Goal: Information Seeking & Learning: Learn about a topic

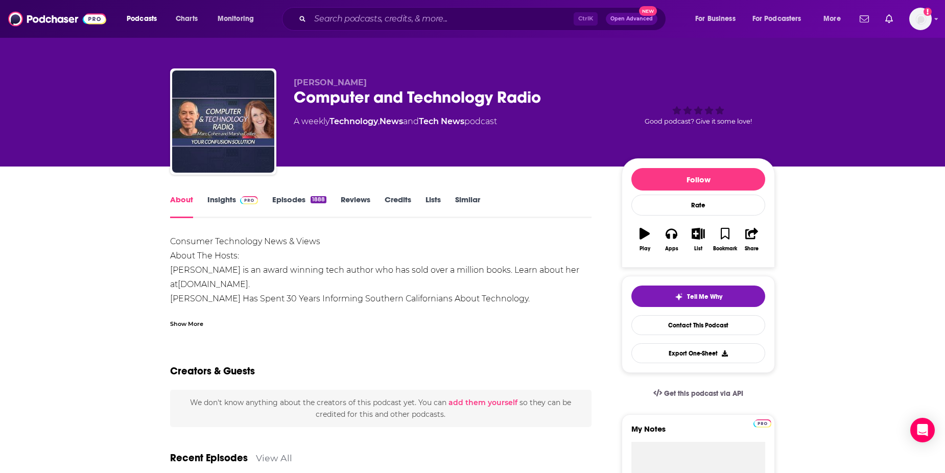
click at [224, 194] on div "About Insights Episodes 1888 Reviews Credits Lists Similar" at bounding box center [380, 205] width 421 height 25
click at [222, 198] on link "Insights" at bounding box center [232, 206] width 51 height 23
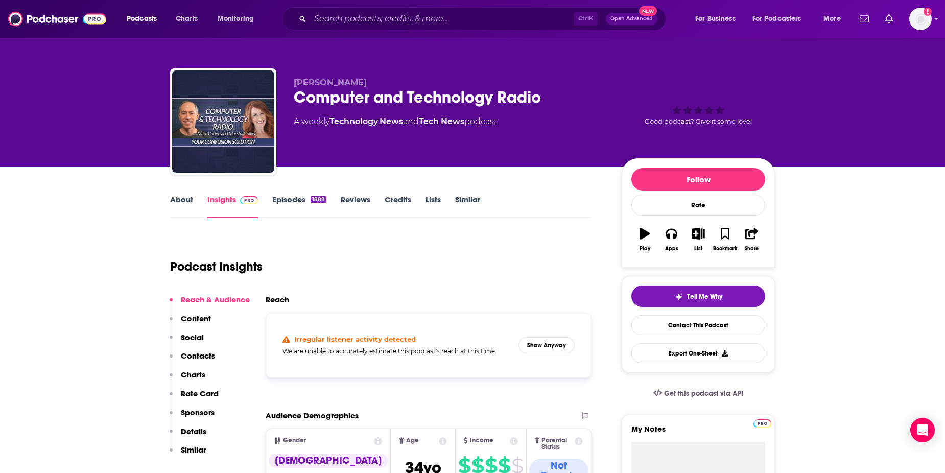
click at [185, 198] on link "About" at bounding box center [181, 206] width 23 height 23
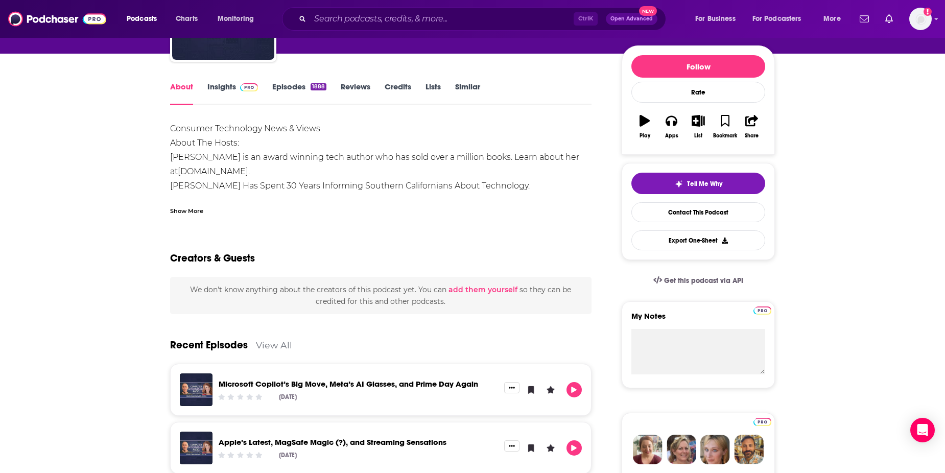
scroll to position [102, 0]
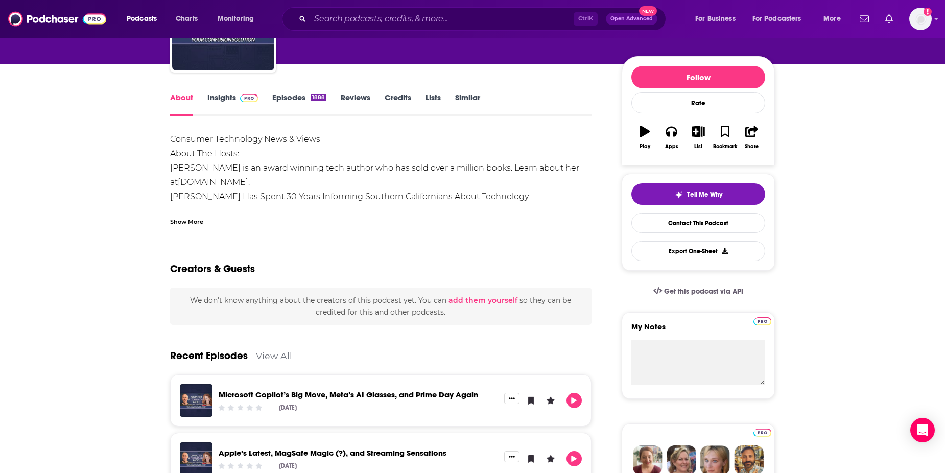
click at [297, 93] on link "Episodes 1888" at bounding box center [299, 103] width 54 height 23
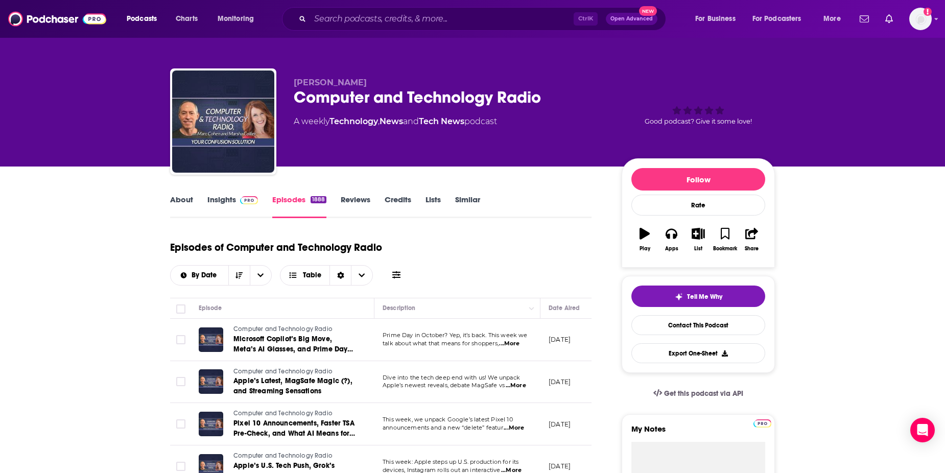
click at [356, 200] on link "Reviews" at bounding box center [356, 206] width 30 height 23
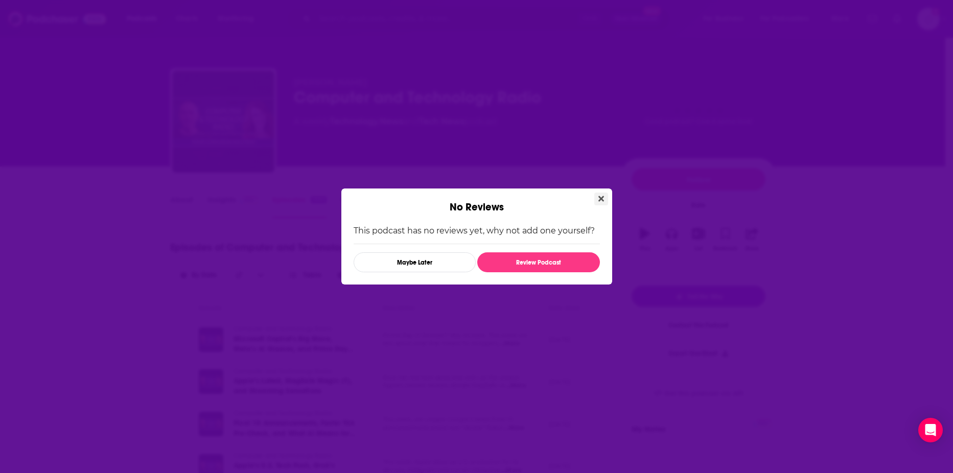
click at [601, 198] on icon "Close" at bounding box center [601, 199] width 6 height 6
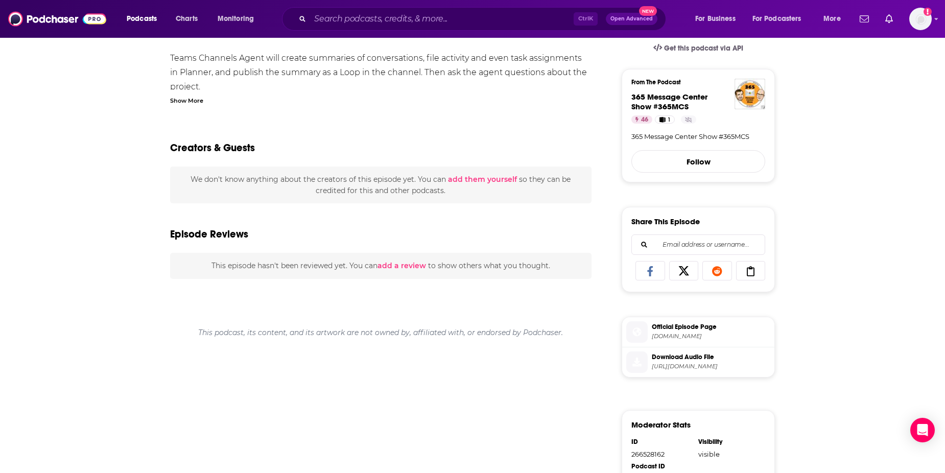
scroll to position [255, 0]
